Goal: Navigation & Orientation: Find specific page/section

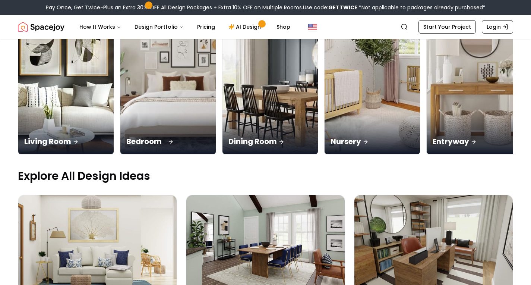
scroll to position [131, 0]
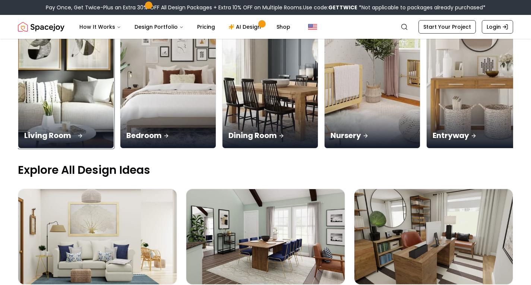
click at [80, 108] on div "Living Room" at bounding box center [65, 127] width 95 height 42
